Goal: Navigation & Orientation: Find specific page/section

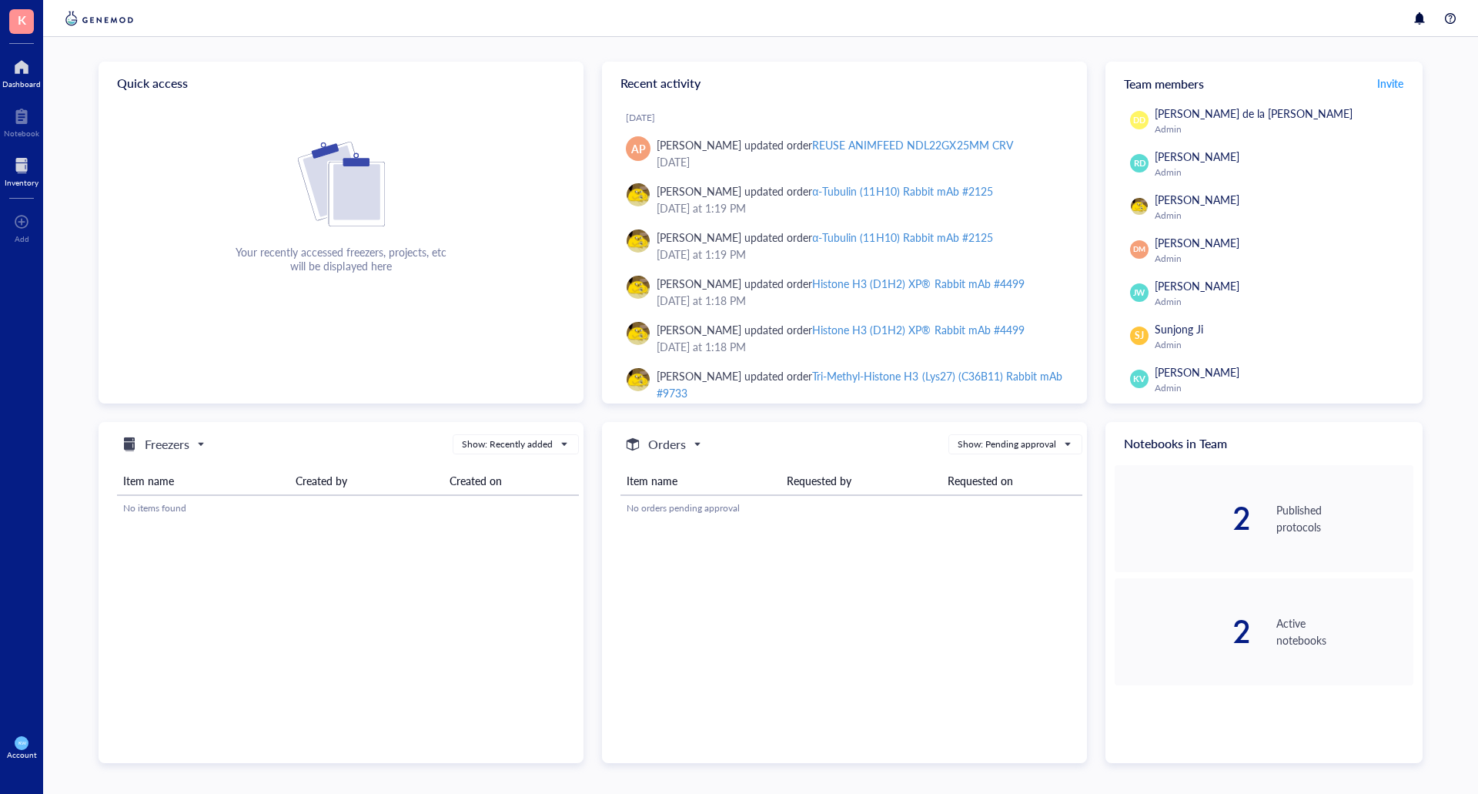
click at [15, 171] on div at bounding box center [22, 165] width 34 height 25
